Goal: Contribute content: Add original content to the website for others to see

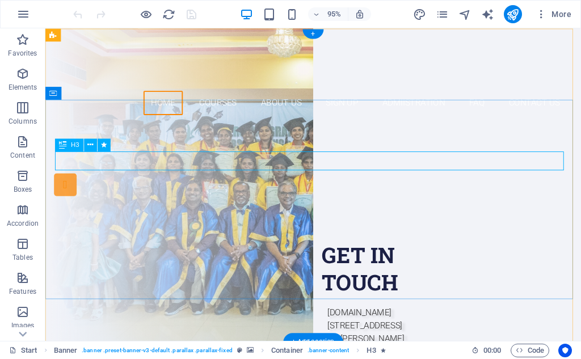
click at [551, 183] on div "Are you LOOKING FOR A GOOD CARRIER?" at bounding box center [328, 193] width 536 height 20
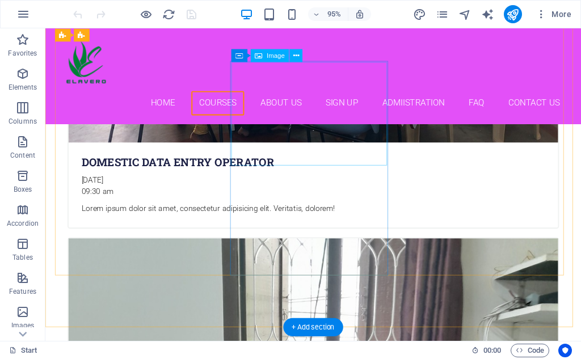
scroll to position [1528, 0]
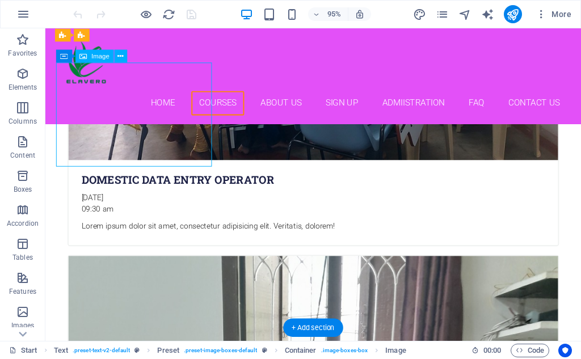
select select "%"
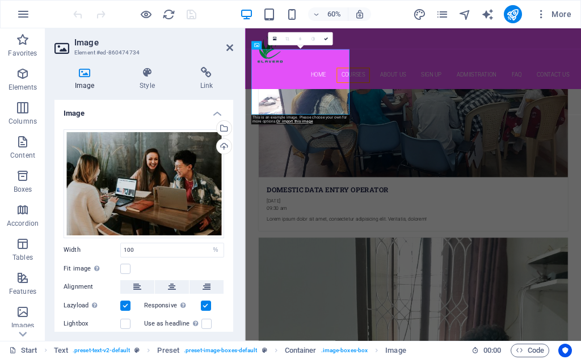
scroll to position [1718, 0]
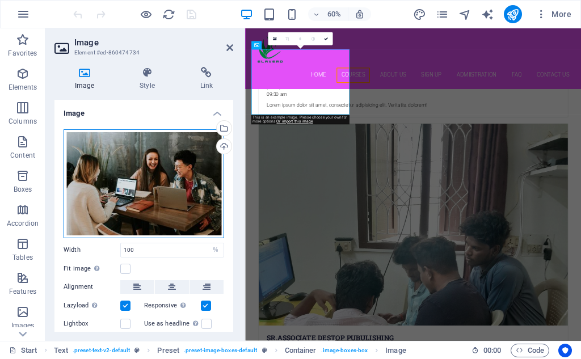
click at [196, 177] on div "Drag files here, click to choose files or select files from Files or our free s…" at bounding box center [144, 183] width 161 height 109
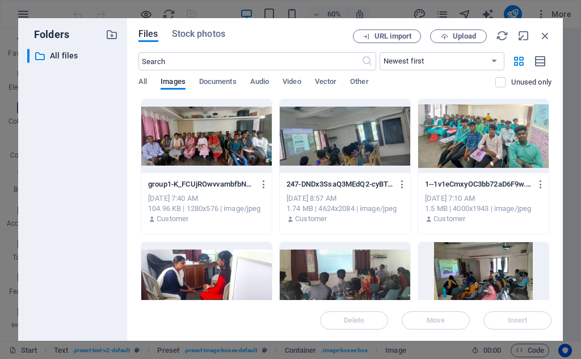
click at [196, 177] on div "group1-K_FCUjROwvvambfbNbQvqg.jpeg group1-K_FCUjROwvvambfbNbQvqg.jpeg" at bounding box center [206, 184] width 117 height 18
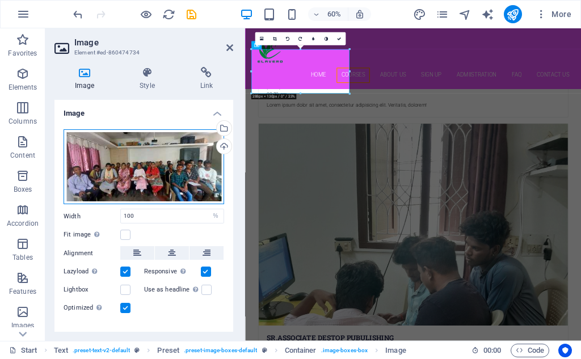
click at [197, 176] on div "Drag files here, click to choose files or select files from Files or our free s…" at bounding box center [144, 166] width 161 height 75
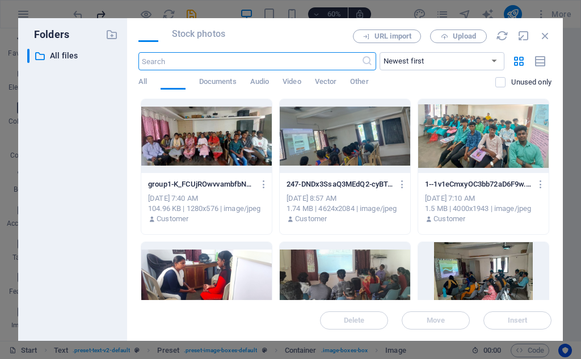
scroll to position [4200, 0]
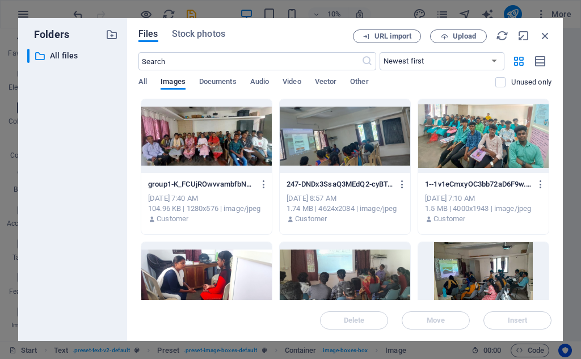
click at [306, 150] on div at bounding box center [345, 136] width 131 height 74
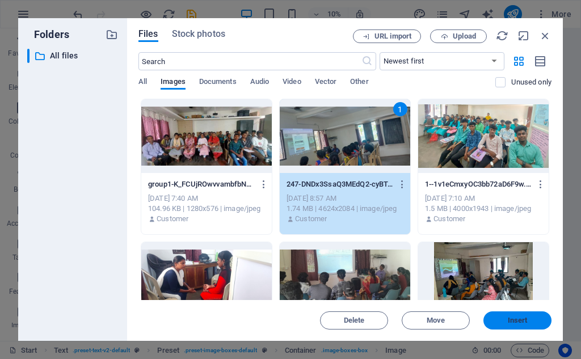
drag, startPoint x: 525, startPoint y: 315, endPoint x: 462, endPoint y: 476, distance: 172.6
click at [525, 315] on button "Insert" at bounding box center [518, 321] width 68 height 18
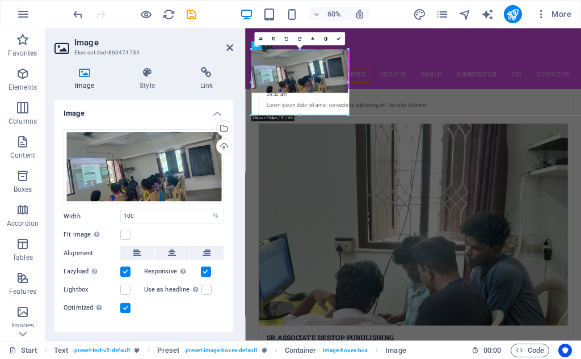
drag, startPoint x: 301, startPoint y: 93, endPoint x: 303, endPoint y: 129, distance: 36.4
type input "284"
select select "px"
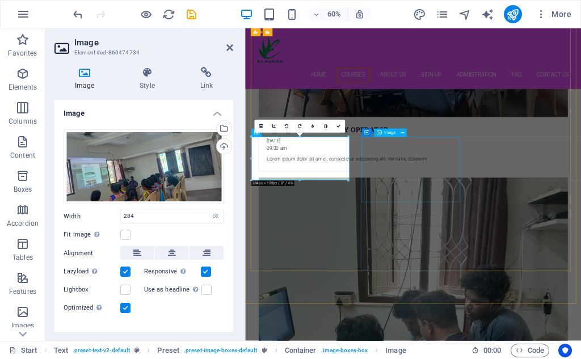
scroll to position [1547, 0]
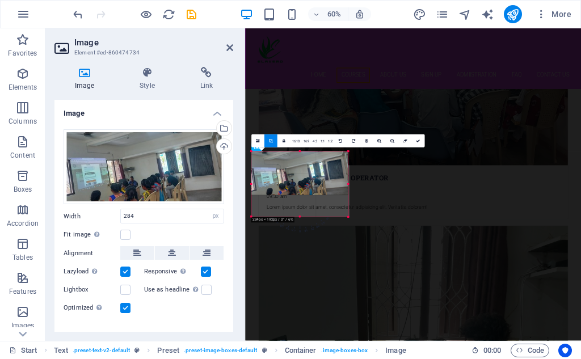
drag, startPoint x: 301, startPoint y: 194, endPoint x: 310, endPoint y: 230, distance: 37.4
click at [310, 217] on div "180 170 160 150 140 130 120 110 100 90 80 70 60 50 40 30 20 10 0 -10 -20 -30 -4…" at bounding box center [299, 184] width 97 height 65
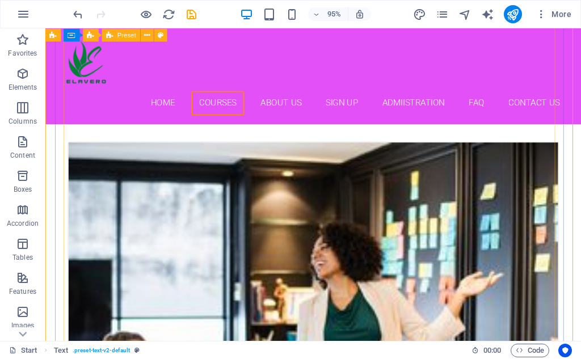
scroll to position [733, 0]
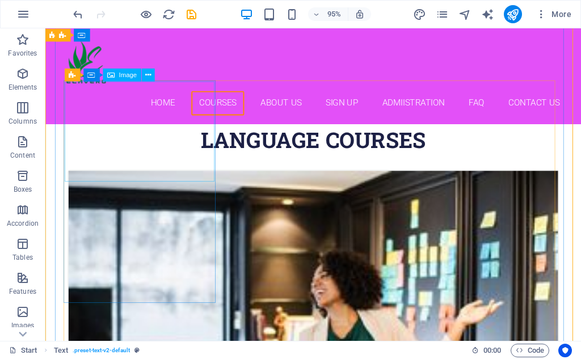
click at [177, 178] on figure at bounding box center [327, 349] width 515 height 343
select select "%"
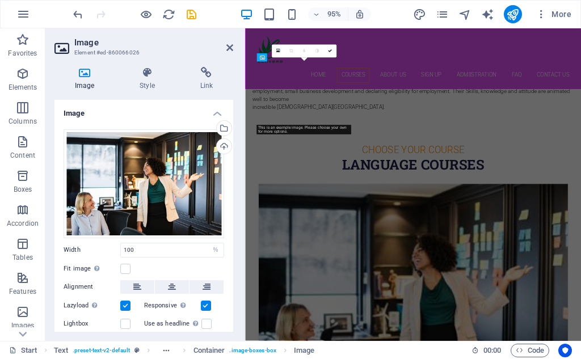
scroll to position [924, 0]
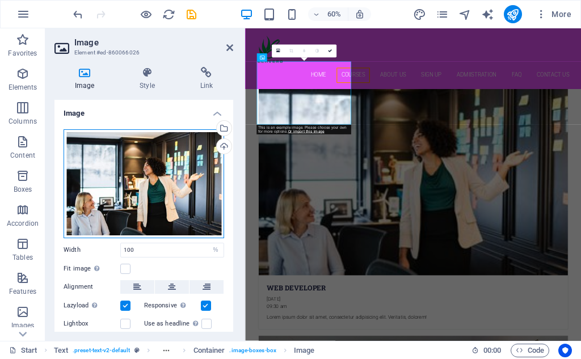
click at [153, 199] on div "Drag files here, click to choose files or select files from Files or our free s…" at bounding box center [144, 183] width 161 height 109
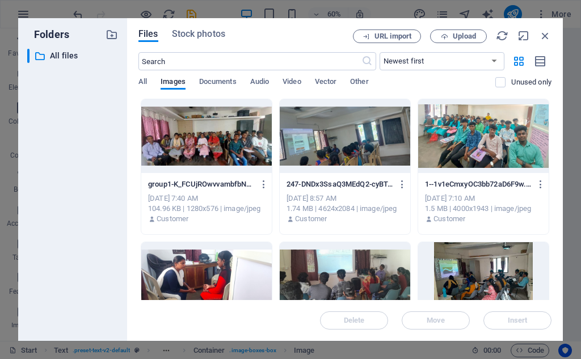
click at [153, 199] on div "[DATE] 7:40 AM" at bounding box center [206, 199] width 117 height 10
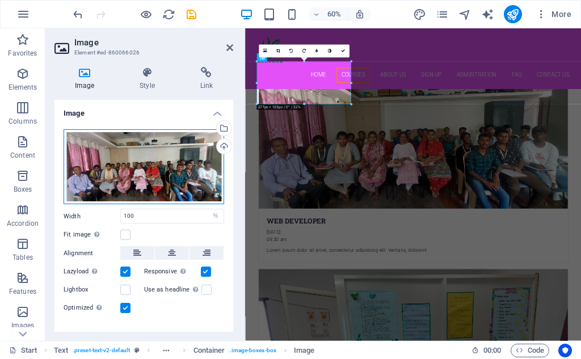
click at [118, 154] on div "Drag files here, click to choose files or select files from Files or our free s…" at bounding box center [144, 166] width 161 height 75
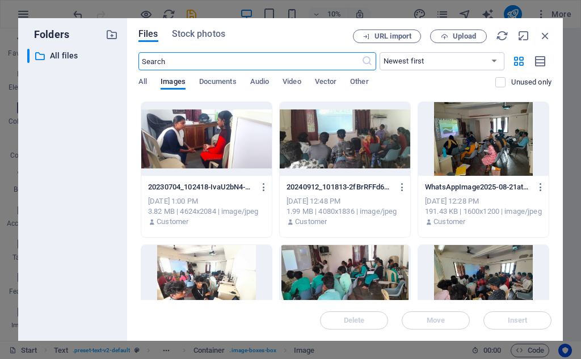
scroll to position [139, 0]
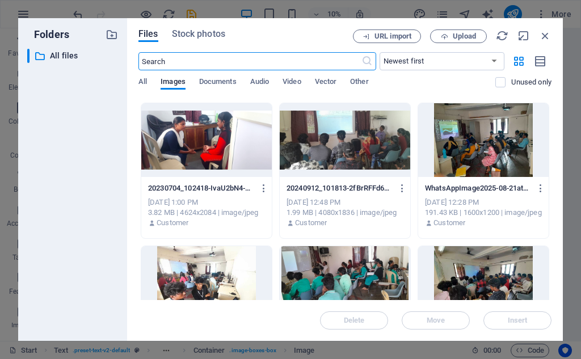
click at [200, 274] on div at bounding box center [206, 283] width 131 height 74
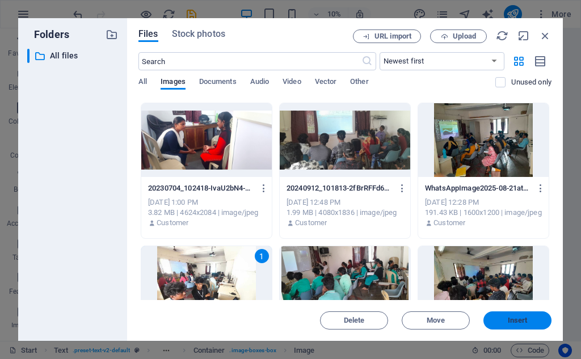
click at [517, 315] on button "Insert" at bounding box center [518, 321] width 68 height 18
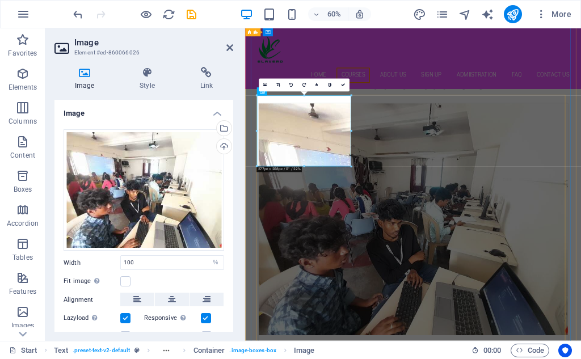
scroll to position [924, 0]
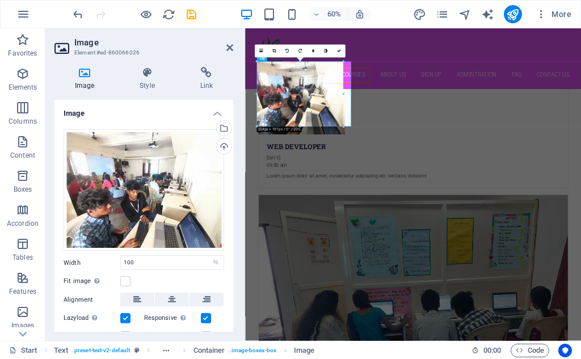
drag, startPoint x: 302, startPoint y: 133, endPoint x: 301, endPoint y: 120, distance: 13.1
type input "254"
select select "px"
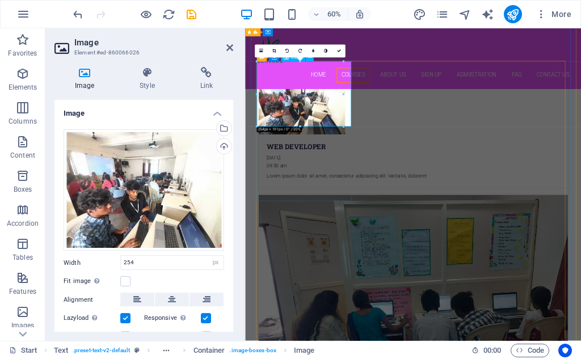
type input "100"
select select "%"
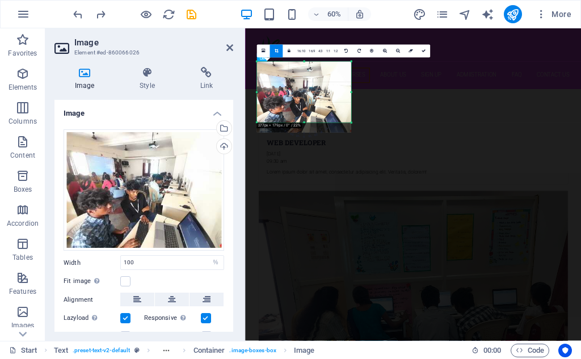
drag, startPoint x: 304, startPoint y: 132, endPoint x: 307, endPoint y: 115, distance: 16.7
click at [307, 115] on div "180 170 160 150 140 130 120 110 100 90 80 70 60 50 40 30 20 10 0 -10 -20 -30 -4…" at bounding box center [304, 92] width 94 height 61
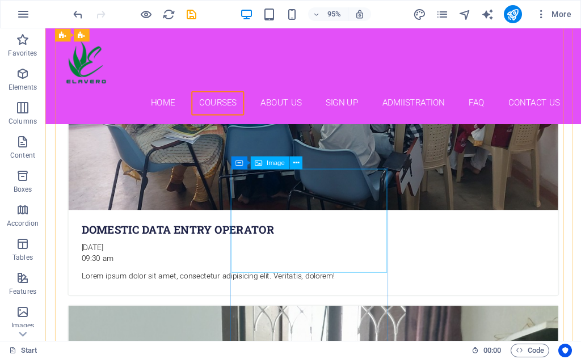
scroll to position [1528, 0]
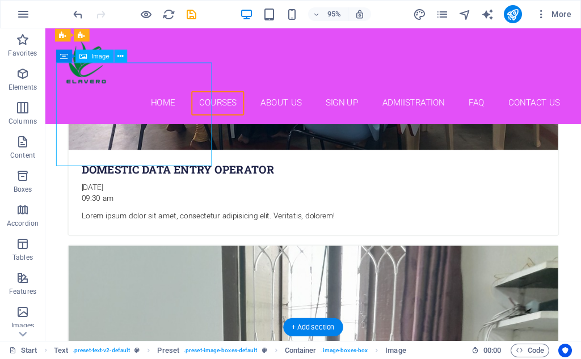
select select "px"
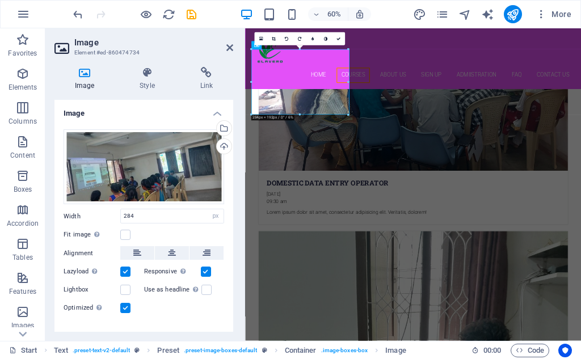
scroll to position [1718, 0]
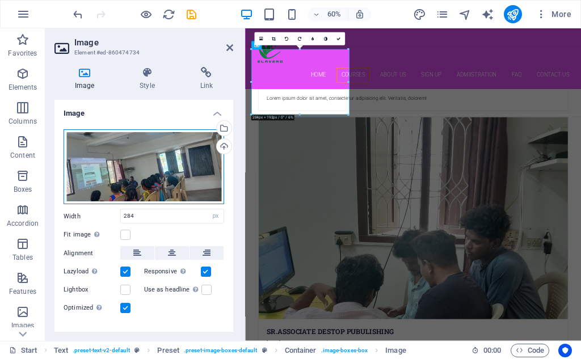
click at [188, 160] on div "Drag files here, click to choose files or select files from Files or our free s…" at bounding box center [144, 166] width 161 height 75
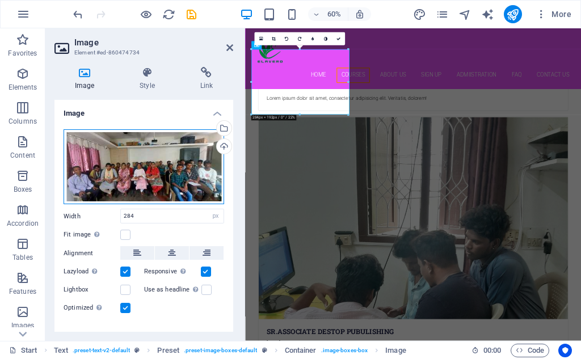
click at [188, 160] on div "Drag files here, click to choose files or select files from Files or our free s…" at bounding box center [144, 166] width 161 height 75
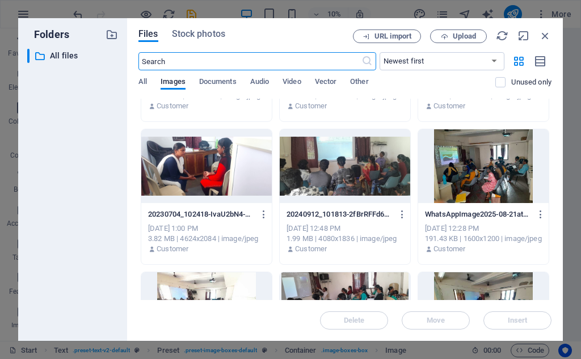
scroll to position [114, 0]
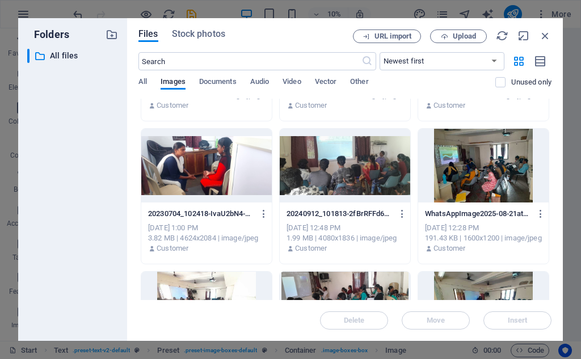
click at [334, 166] on div at bounding box center [345, 166] width 131 height 74
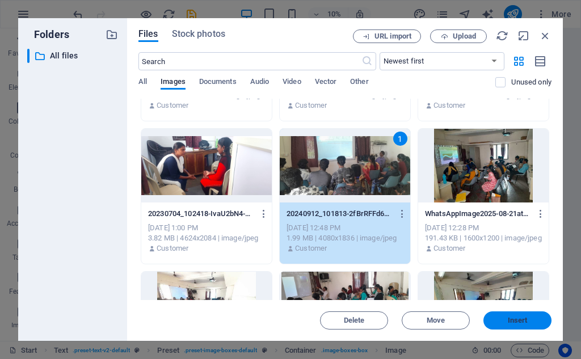
click at [516, 319] on span "Insert" at bounding box center [518, 320] width 20 height 7
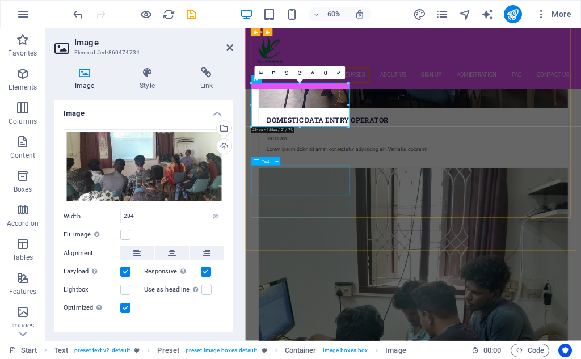
scroll to position [1604, 0]
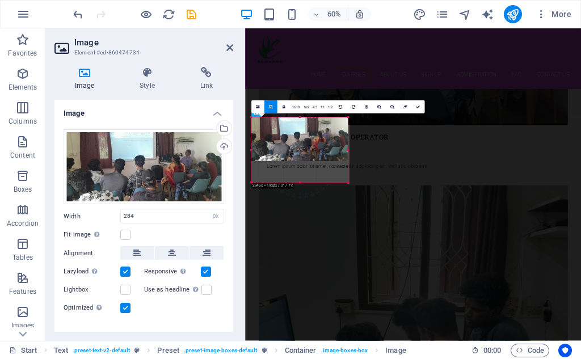
drag, startPoint x: 298, startPoint y: 161, endPoint x: 300, endPoint y: 196, distance: 35.8
click at [300, 183] on div "180 170 160 150 140 130 120 110 100 90 80 70 60 50 40 30 20 10 0 -10 -20 -30 -4…" at bounding box center [299, 150] width 97 height 65
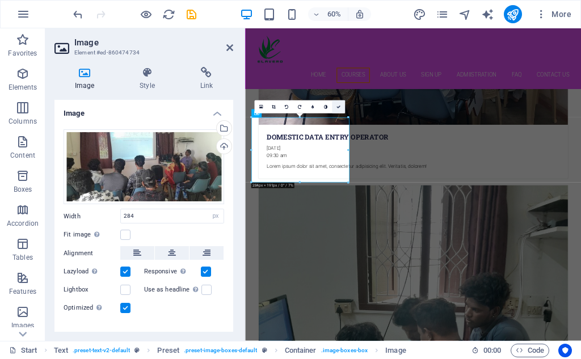
drag, startPoint x: 343, startPoint y: 109, endPoint x: 312, endPoint y: 85, distance: 39.2
click at [343, 109] on link at bounding box center [338, 106] width 13 height 13
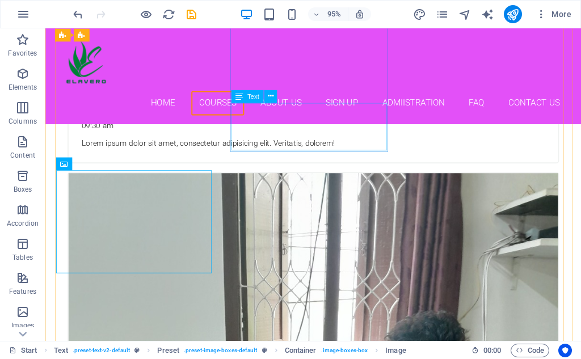
scroll to position [1414, 0]
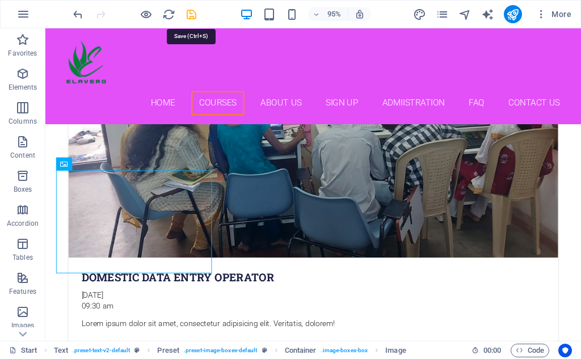
click at [188, 18] on icon "save" at bounding box center [191, 14] width 13 height 13
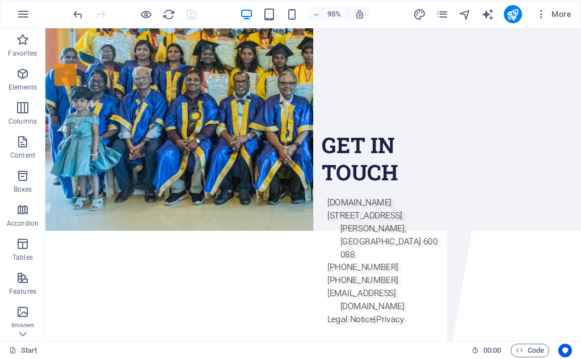
scroll to position [0, 0]
